Goal: Task Accomplishment & Management: Use online tool/utility

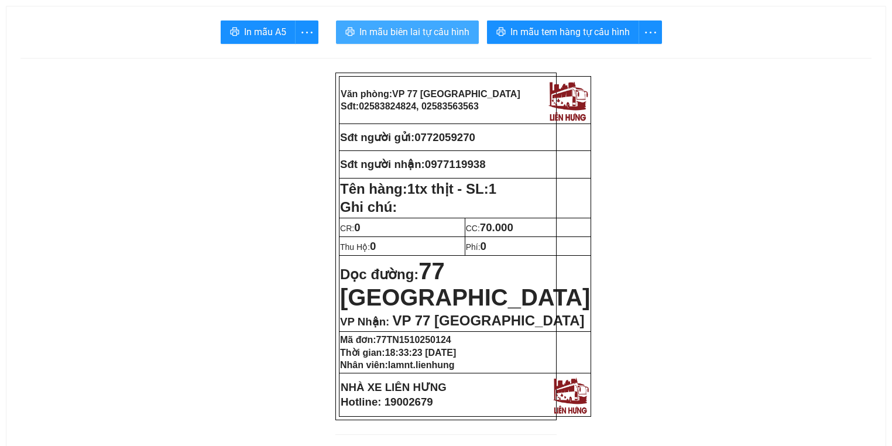
click at [402, 33] on span "In mẫu biên lai tự cấu hình" at bounding box center [414, 32] width 110 height 15
drag, startPoint x: 420, startPoint y: 138, endPoint x: 482, endPoint y: 138, distance: 62.0
click at [482, 138] on p "Sđt người gửi: 0772059270" at bounding box center [465, 137] width 250 height 13
copy span "0772059270"
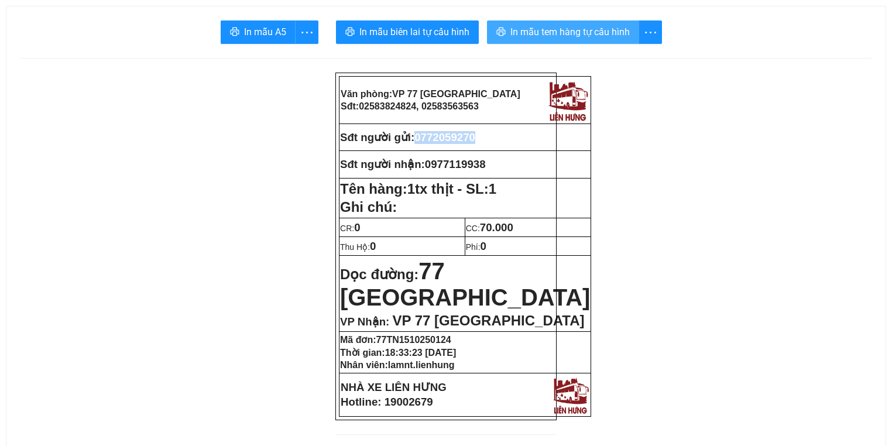
click at [531, 30] on span "In mẫu tem hàng tự cấu hình" at bounding box center [569, 32] width 119 height 15
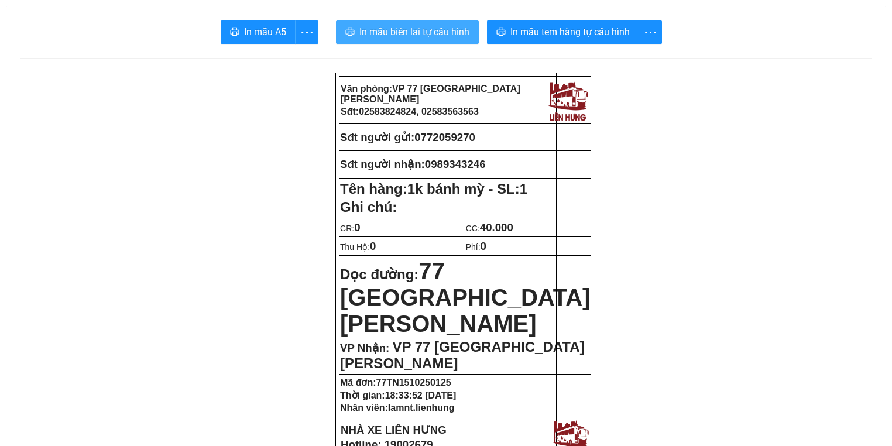
click at [371, 30] on span "In mẫu biên lai tự cấu hình" at bounding box center [414, 32] width 110 height 15
drag, startPoint x: 420, startPoint y: 139, endPoint x: 494, endPoint y: 144, distance: 73.9
click at [494, 144] on td "Sđt người gửi: 0772059270" at bounding box center [465, 137] width 252 height 27
copy span "0772059270"
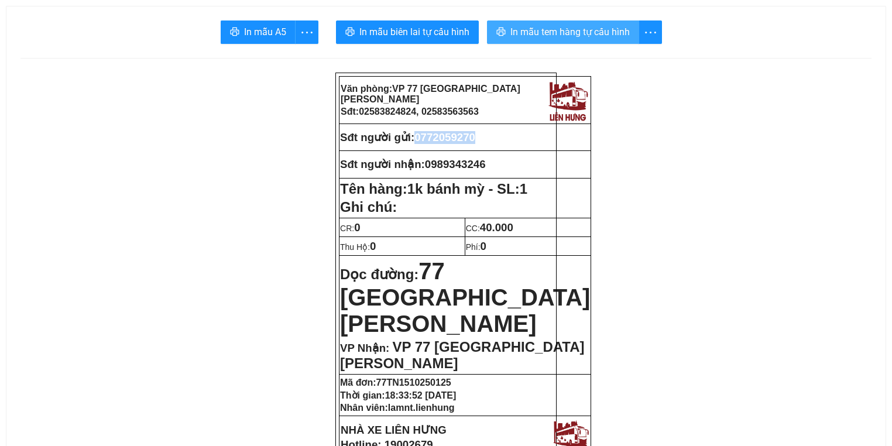
click at [593, 28] on span "In mẫu tem hàng tự cấu hình" at bounding box center [569, 32] width 119 height 15
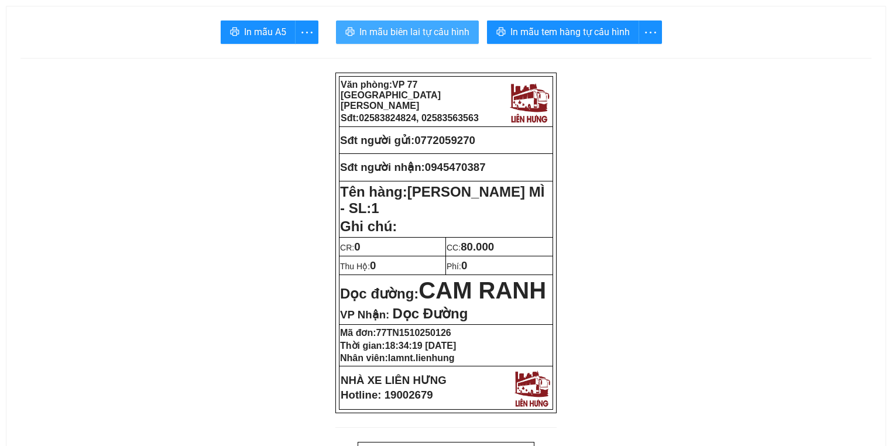
click at [349, 37] on span "printer" at bounding box center [349, 32] width 9 height 11
click at [523, 31] on span "In mẫu tem hàng tự cấu hình" at bounding box center [569, 32] width 119 height 15
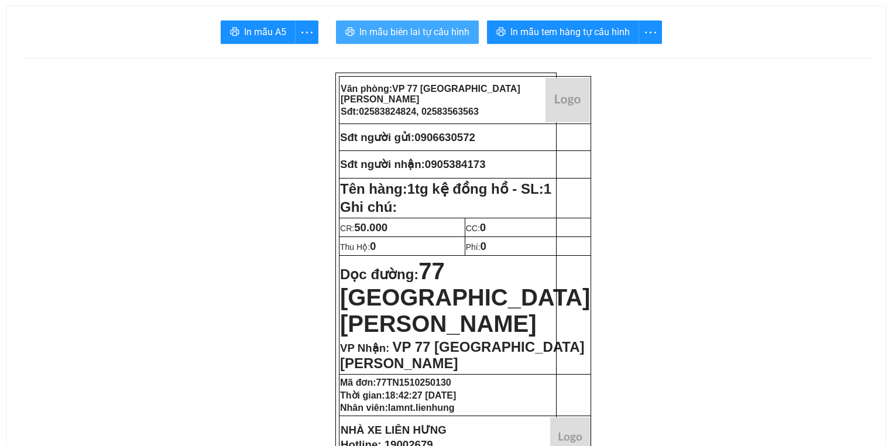
drag, startPoint x: 421, startPoint y: 56, endPoint x: 389, endPoint y: 28, distance: 43.1
click at [389, 28] on span "In mẫu biên lai tự cấu hình" at bounding box center [414, 32] width 110 height 15
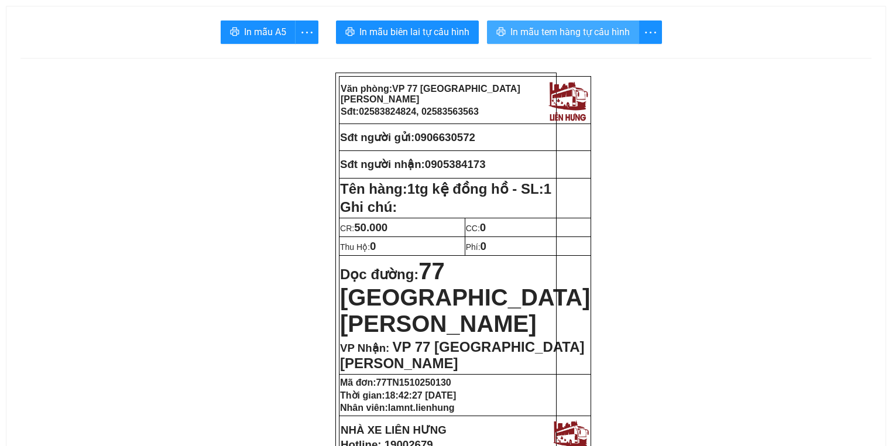
click at [578, 28] on span "In mẫu tem hàng tự cấu hình" at bounding box center [569, 32] width 119 height 15
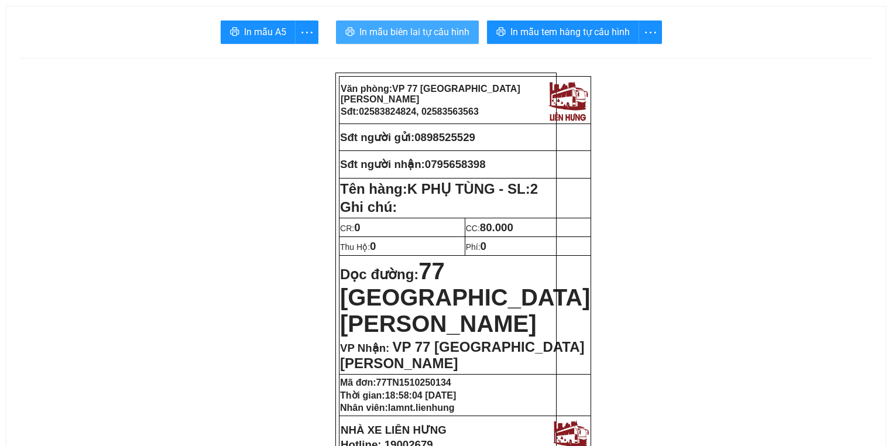
click at [378, 32] on span "In mẫu biên lai tự cấu hình" at bounding box center [414, 32] width 110 height 15
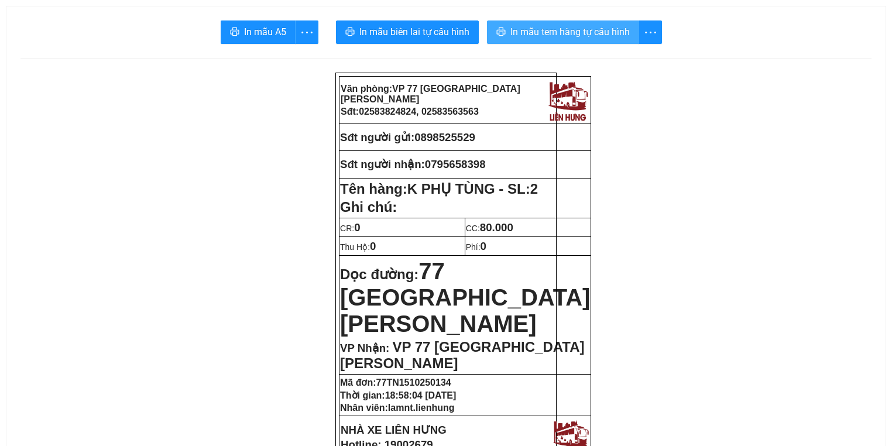
click at [586, 33] on span "In mẫu tem hàng tự cấu hình" at bounding box center [569, 32] width 119 height 15
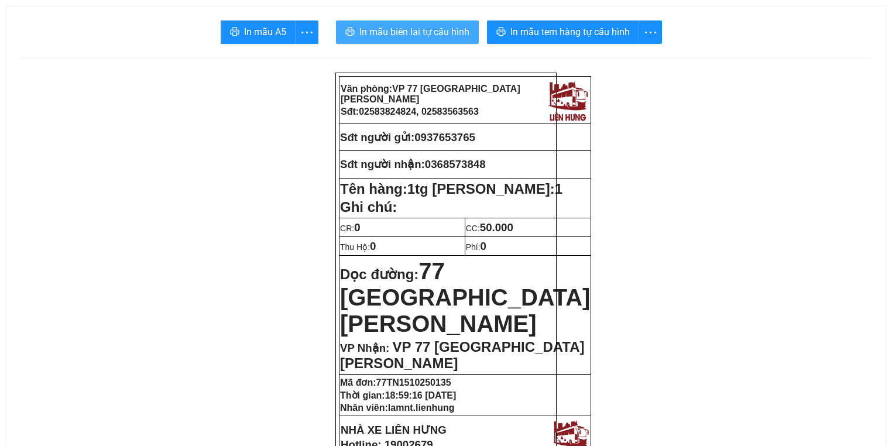
click at [435, 26] on span "In mẫu biên lai tự cấu hình" at bounding box center [414, 32] width 110 height 15
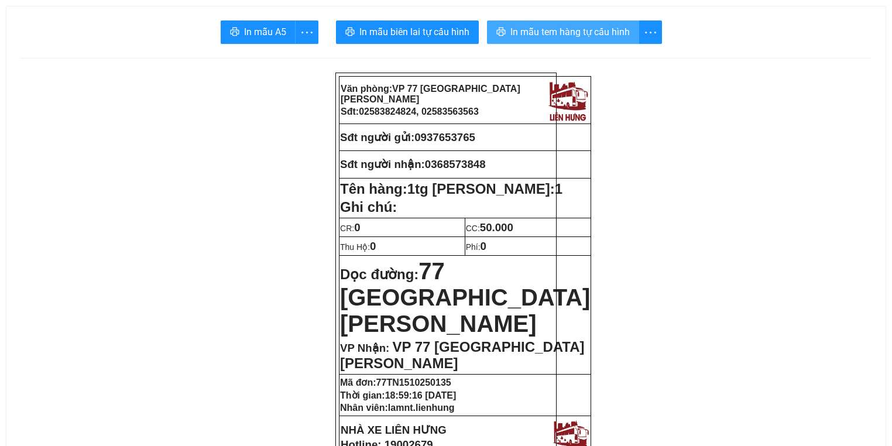
click at [536, 37] on span "In mẫu tem hàng tự cấu hình" at bounding box center [569, 32] width 119 height 15
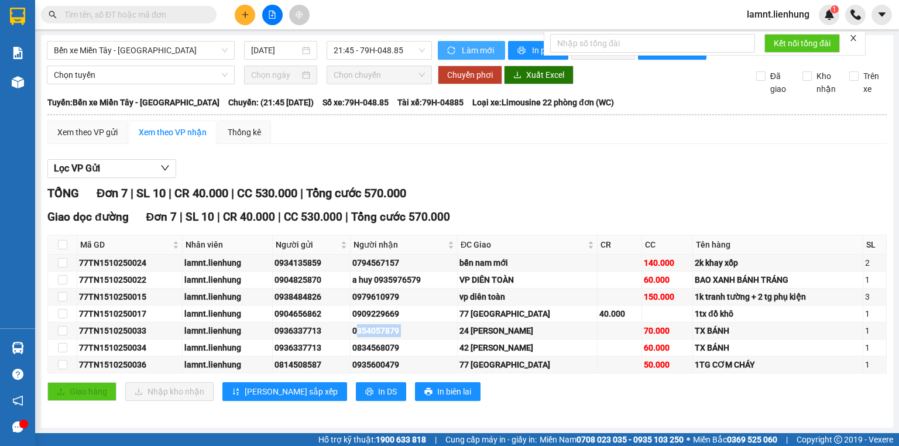
click at [475, 47] on span "Làm mới" at bounding box center [479, 50] width 34 height 13
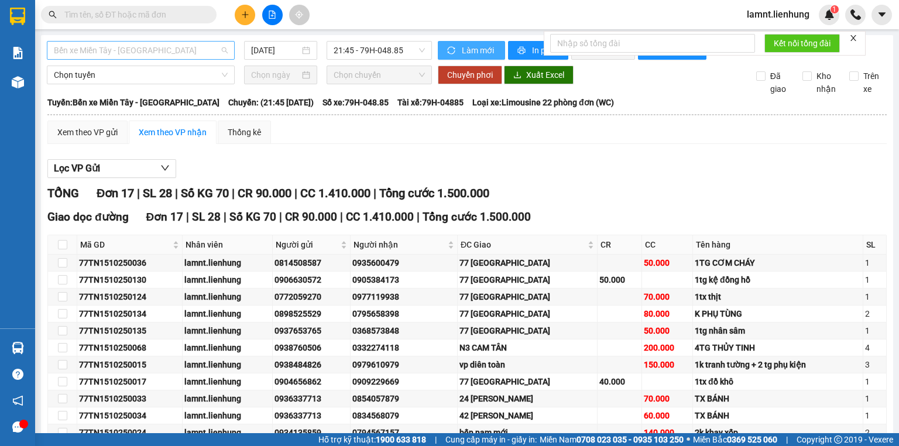
click at [124, 50] on span "Bến xe Miền Tây - [GEOGRAPHIC_DATA]" at bounding box center [141, 51] width 174 height 18
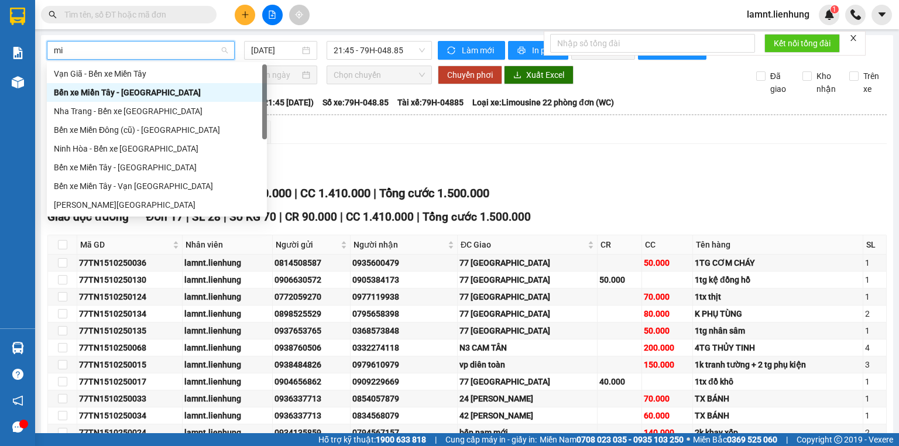
type input "miê"
click at [124, 184] on div "Bến xe Miền Tây - Vạn [GEOGRAPHIC_DATA]" at bounding box center [157, 186] width 206 height 13
type input "[DATE]"
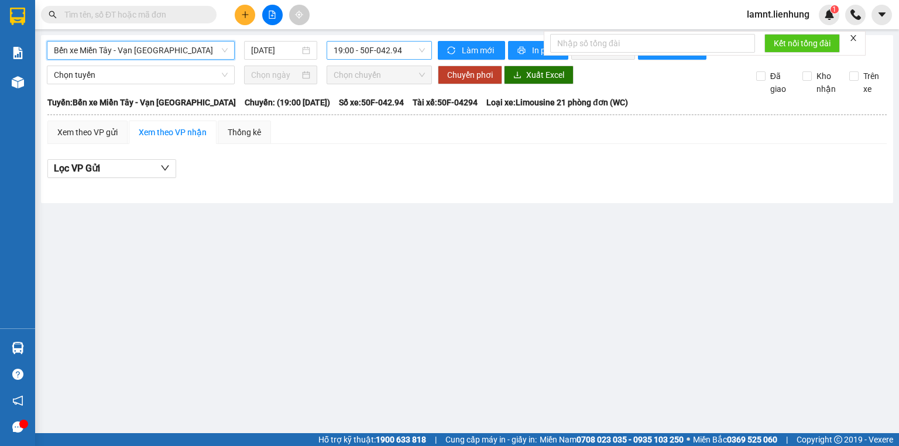
click at [360, 54] on span "19:00 - 50F-042.94" at bounding box center [380, 51] width 92 height 18
click at [376, 116] on div "20:00 - 79F-000.74" at bounding box center [379, 111] width 91 height 13
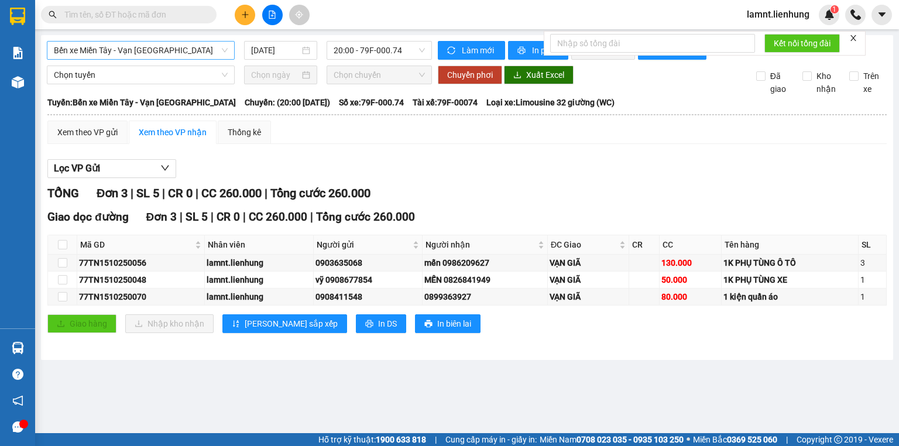
click at [857, 37] on icon "close" at bounding box center [853, 38] width 8 height 8
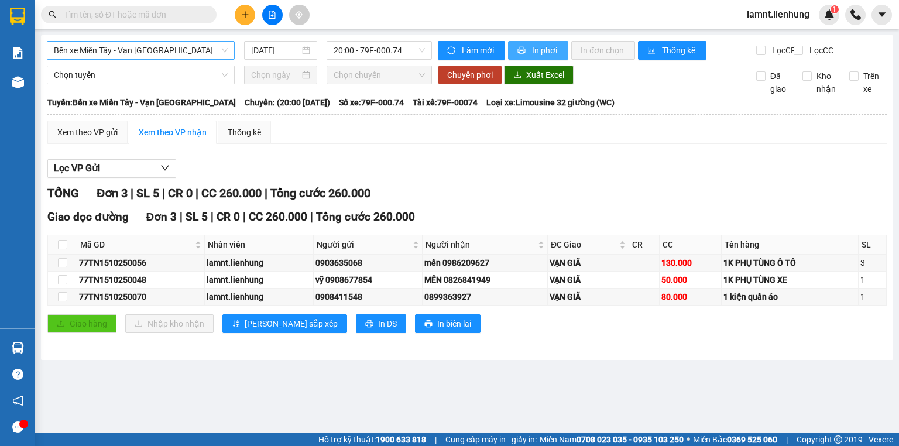
click at [548, 56] on span "In phơi" at bounding box center [545, 50] width 27 height 13
click at [449, 203] on div "TỔNG Đơn 3 | SL 5 | CR 0 | CC 260.000 | Tổng cước 260.000" at bounding box center [466, 193] width 839 height 18
